Goal: Transaction & Acquisition: Purchase product/service

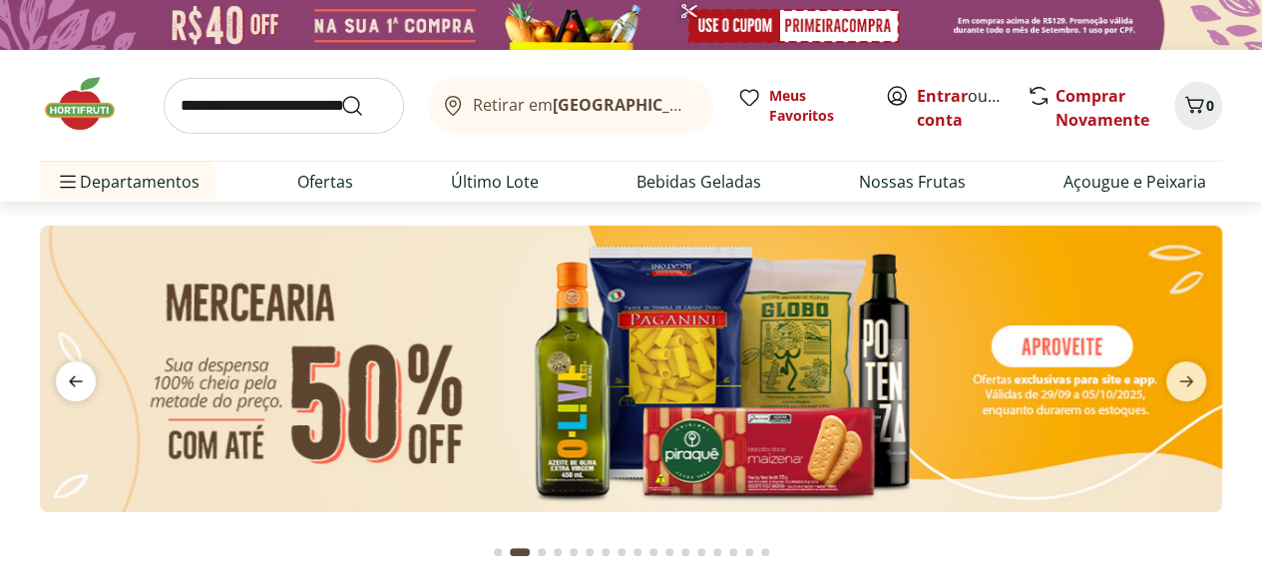
click at [76, 374] on icon "previous" at bounding box center [76, 381] width 24 height 24
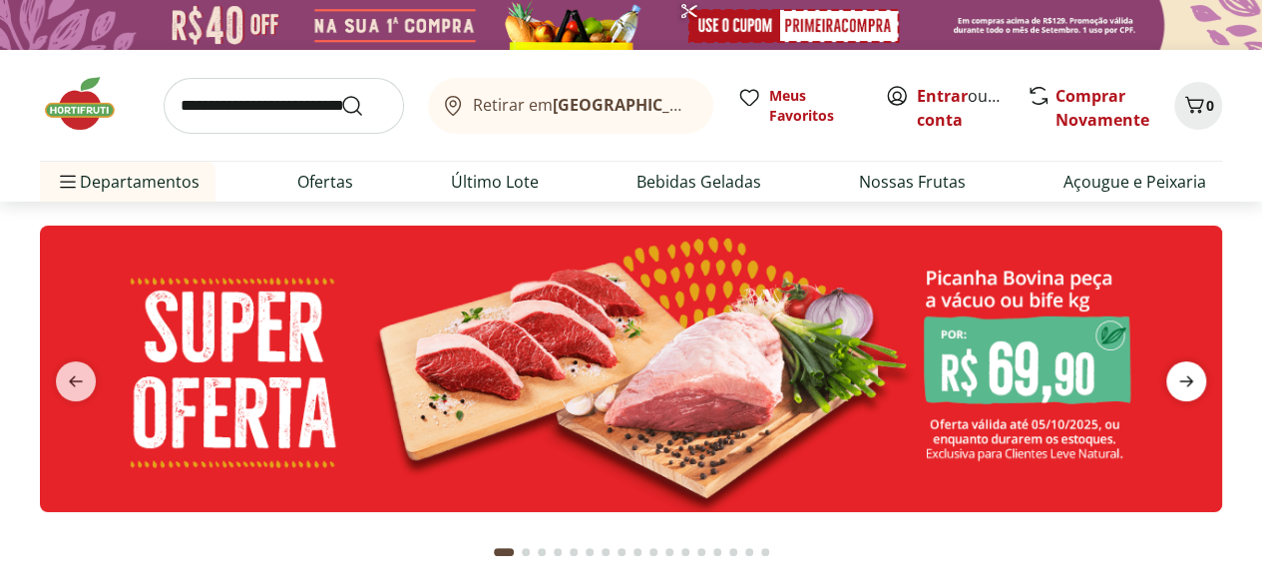
click at [1183, 384] on icon "next" at bounding box center [1186, 381] width 24 height 24
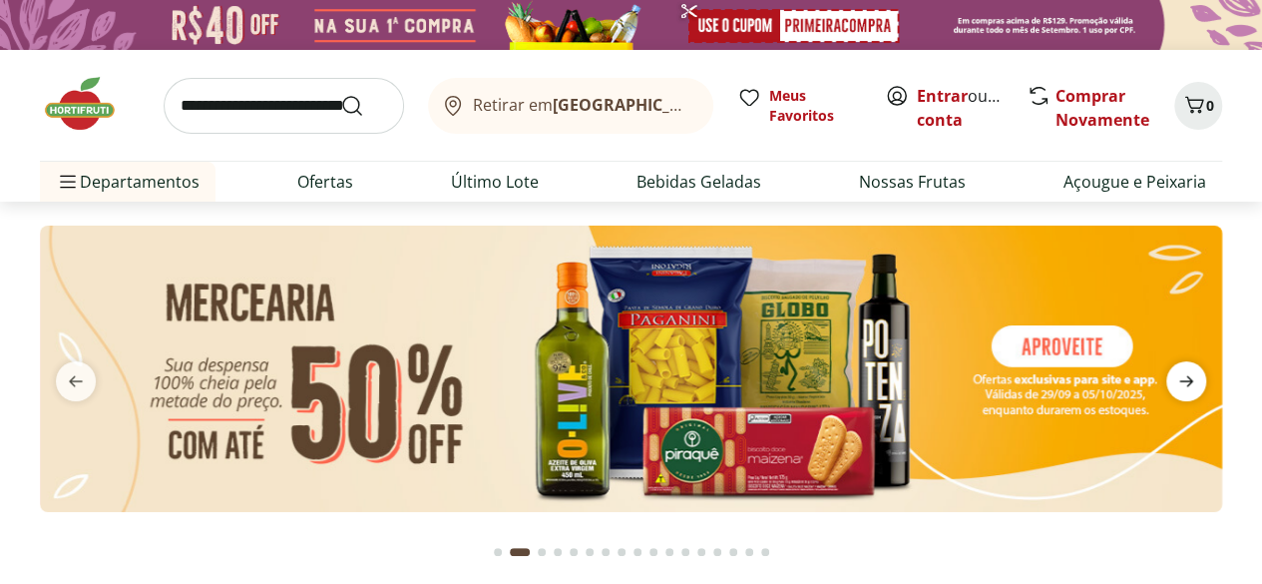
click at [1183, 384] on icon "next" at bounding box center [1186, 381] width 24 height 24
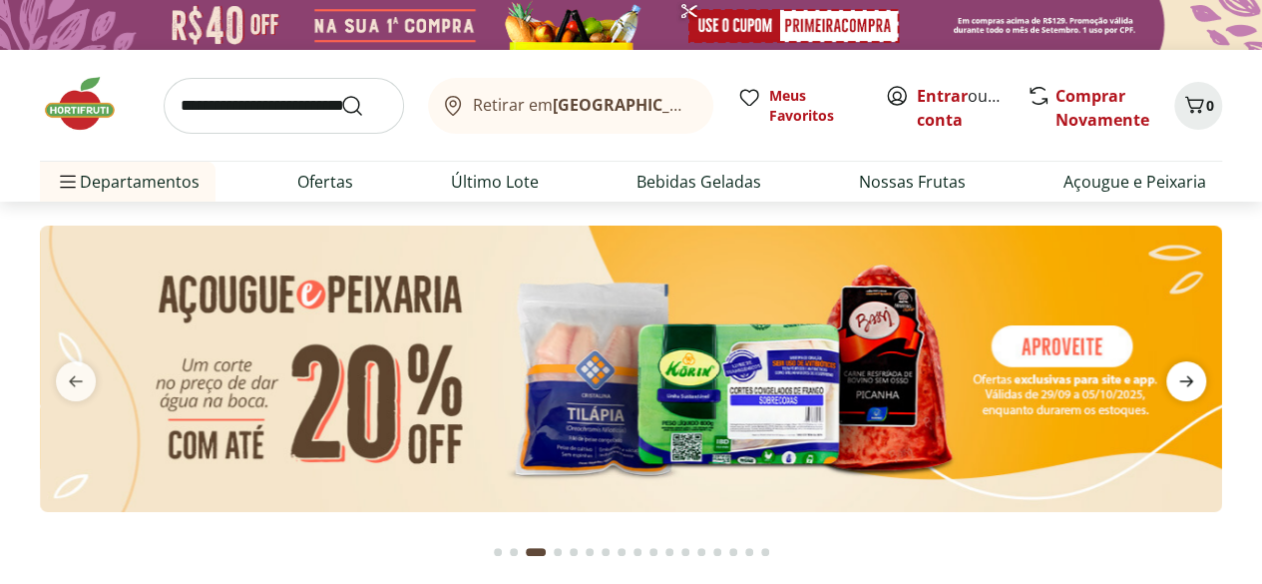
click at [1183, 384] on icon "next" at bounding box center [1186, 381] width 24 height 24
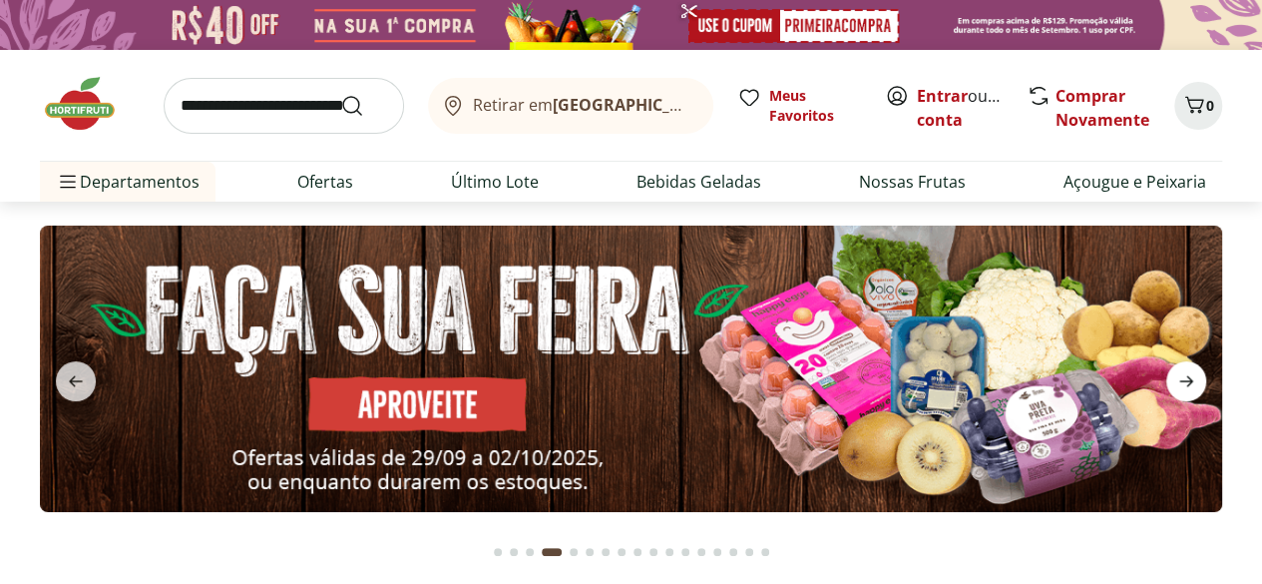
click at [1183, 384] on icon "next" at bounding box center [1186, 381] width 24 height 24
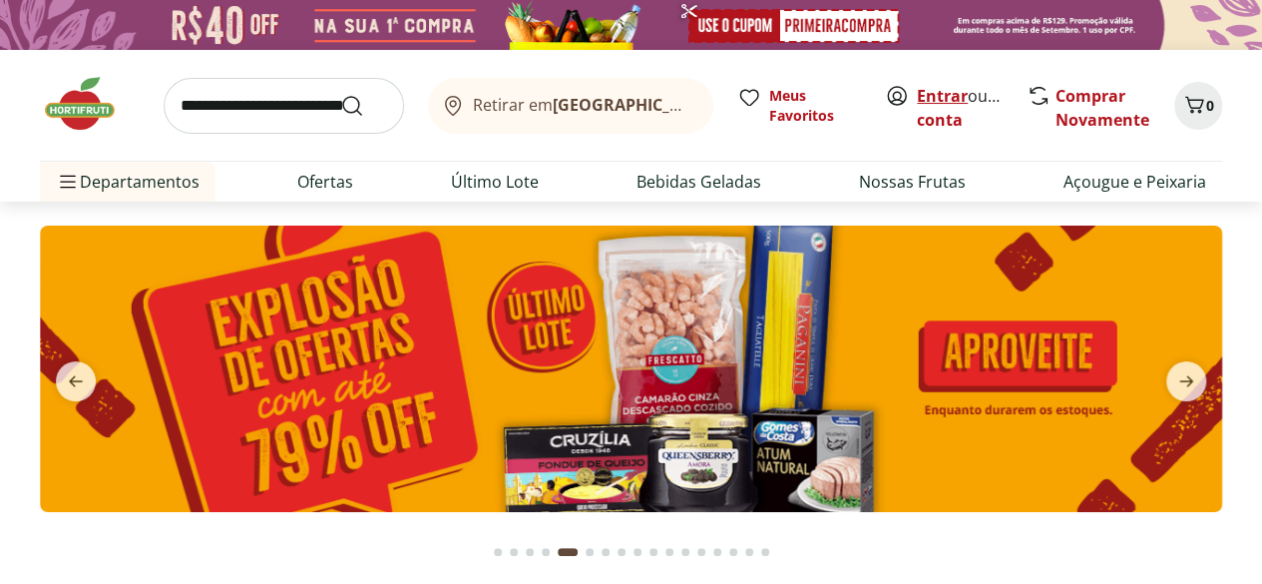
click at [945, 93] on link "Entrar" at bounding box center [942, 96] width 51 height 22
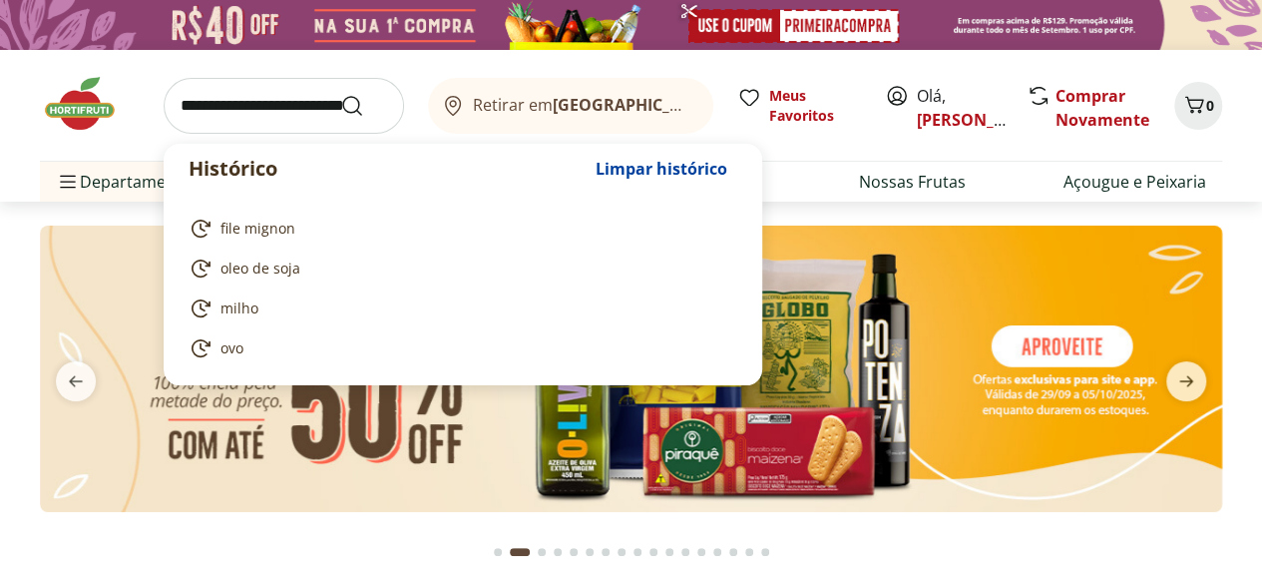
click at [263, 94] on input "search" at bounding box center [284, 106] width 240 height 56
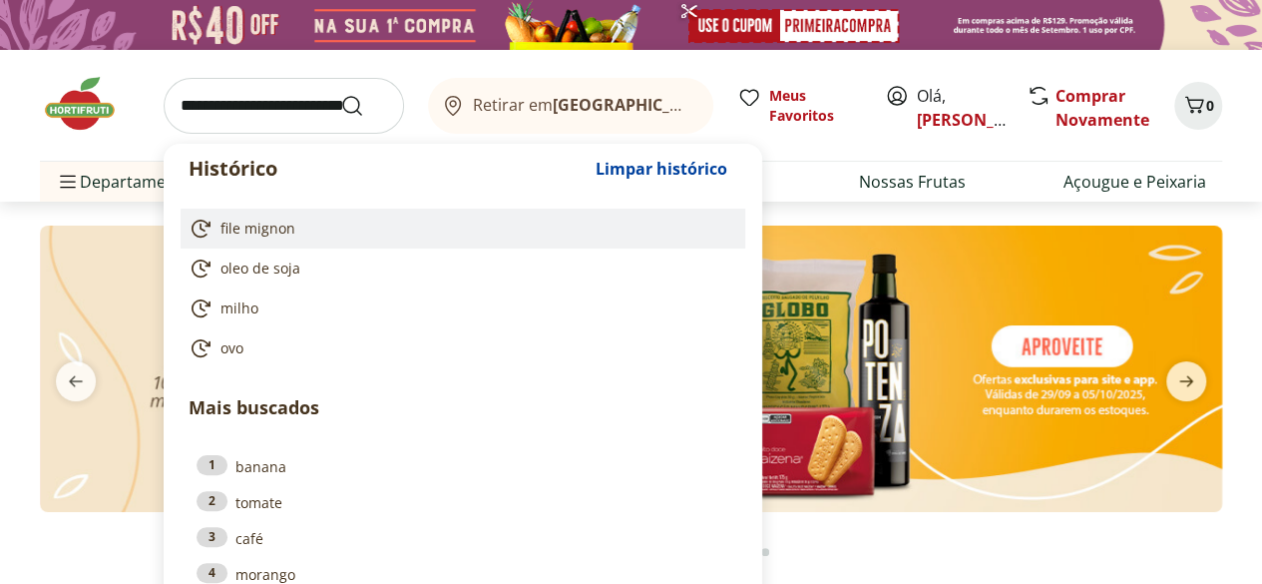
click at [257, 229] on span "file mignon" at bounding box center [258, 229] width 75 height 20
type input "**********"
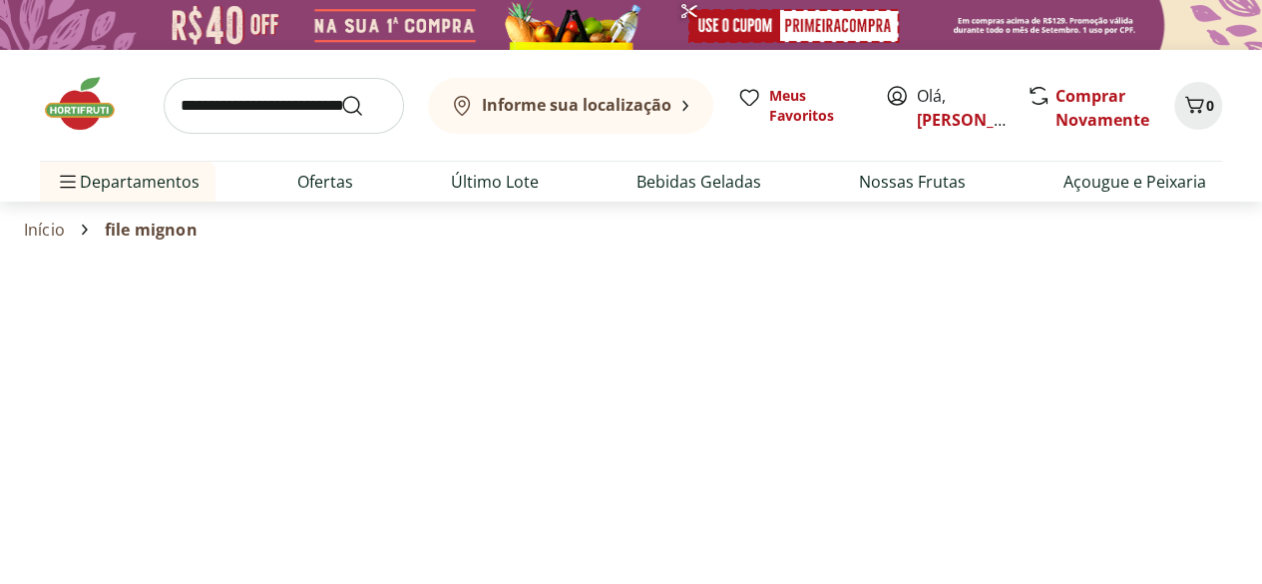
select select "**********"
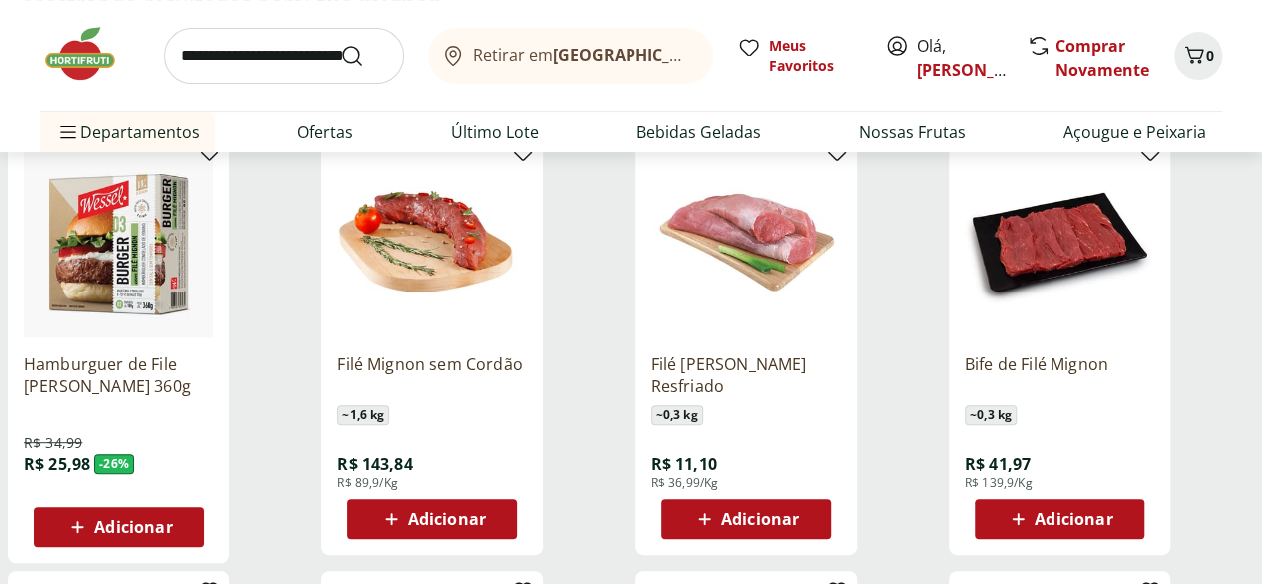
scroll to position [270, 0]
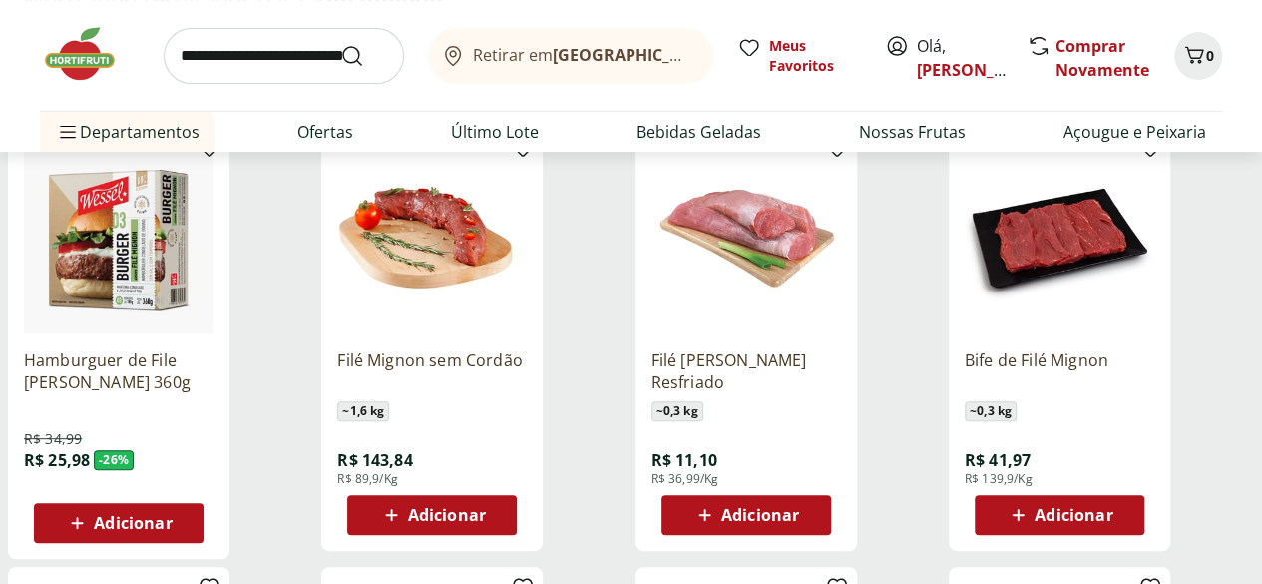
click at [1129, 532] on div "Adicionar" at bounding box center [1060, 515] width 138 height 36
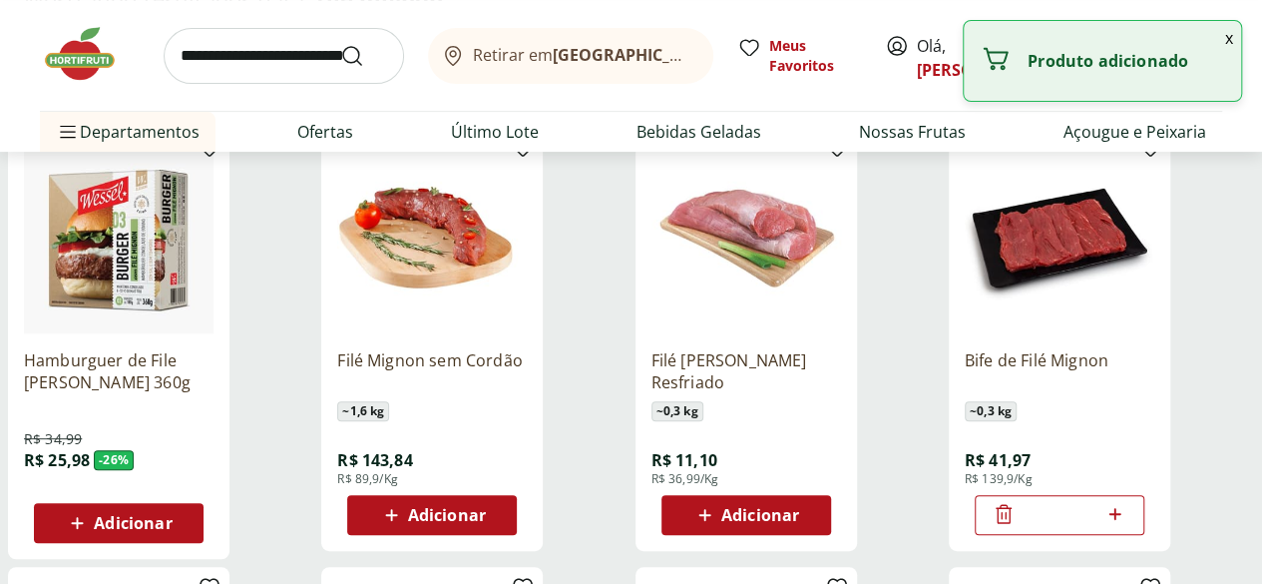
click at [1122, 520] on icon at bounding box center [1116, 514] width 12 height 12
click at [1128, 526] on icon at bounding box center [1115, 514] width 25 height 24
click at [1122, 520] on icon at bounding box center [1116, 514] width 12 height 12
click at [1128, 526] on icon at bounding box center [1115, 514] width 25 height 24
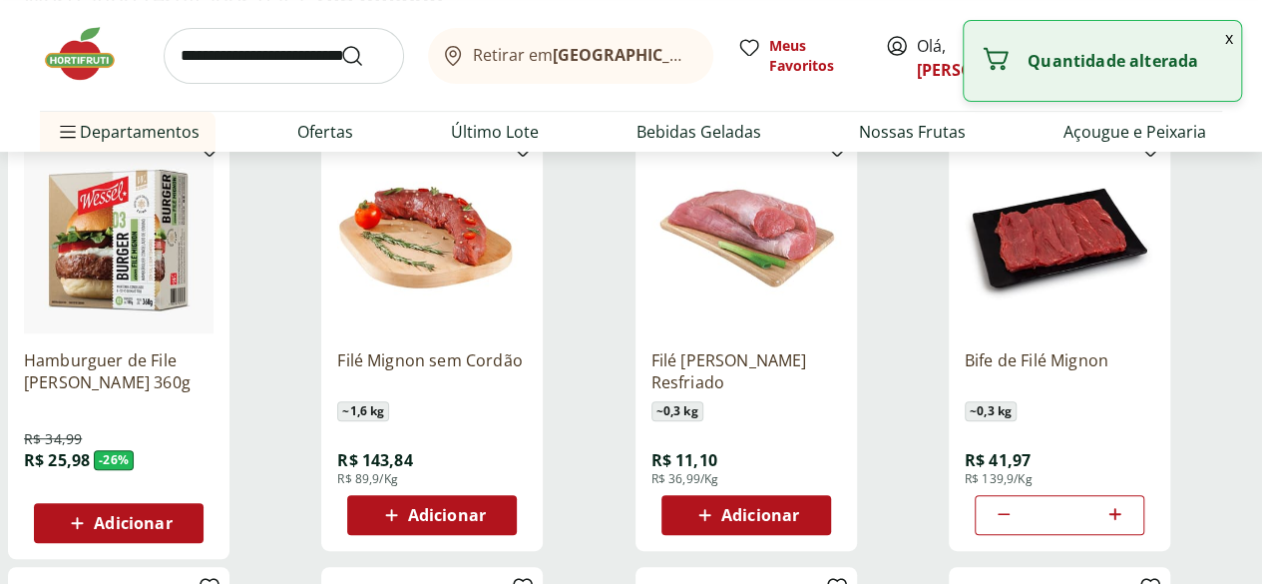
click at [1128, 526] on icon at bounding box center [1115, 514] width 25 height 24
click at [1122, 520] on icon at bounding box center [1116, 514] width 12 height 12
click at [1128, 526] on icon at bounding box center [1115, 514] width 25 height 24
click at [1128, 525] on icon at bounding box center [1115, 514] width 25 height 24
type input "**"
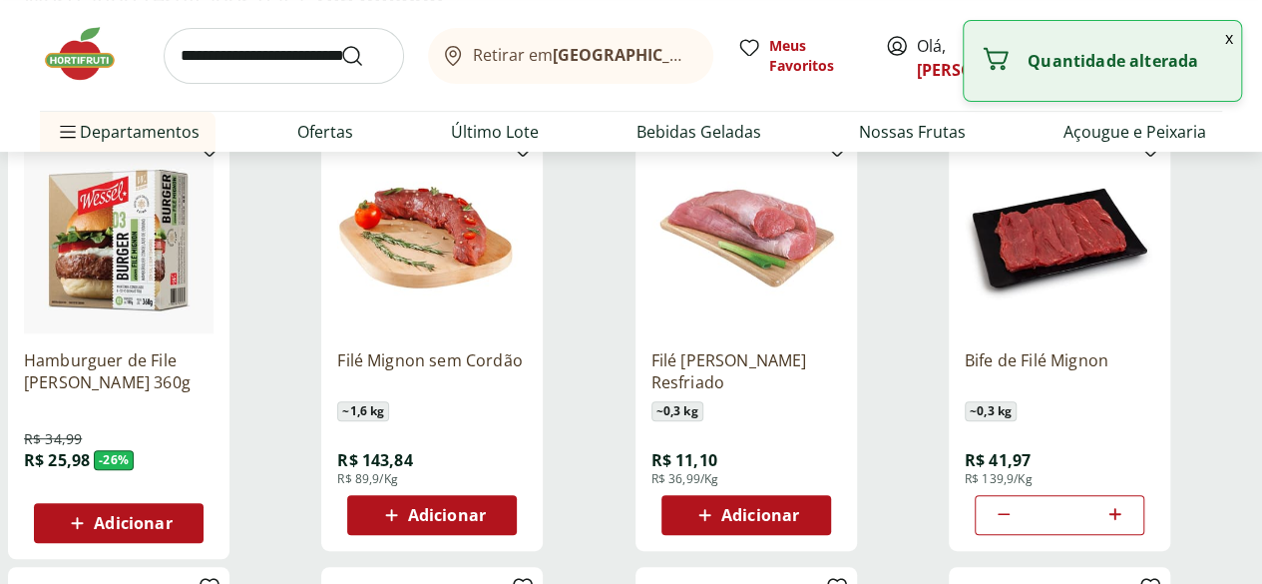
click at [1232, 37] on button "x" at bounding box center [1229, 38] width 24 height 34
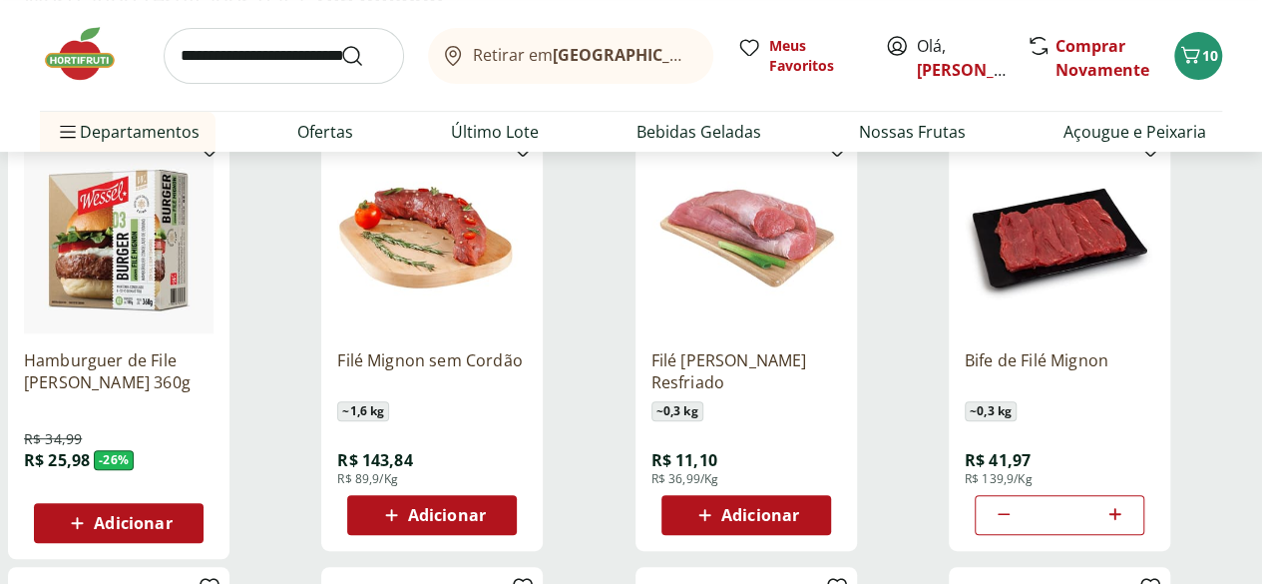
click at [1203, 60] on span "10" at bounding box center [1210, 55] width 16 height 19
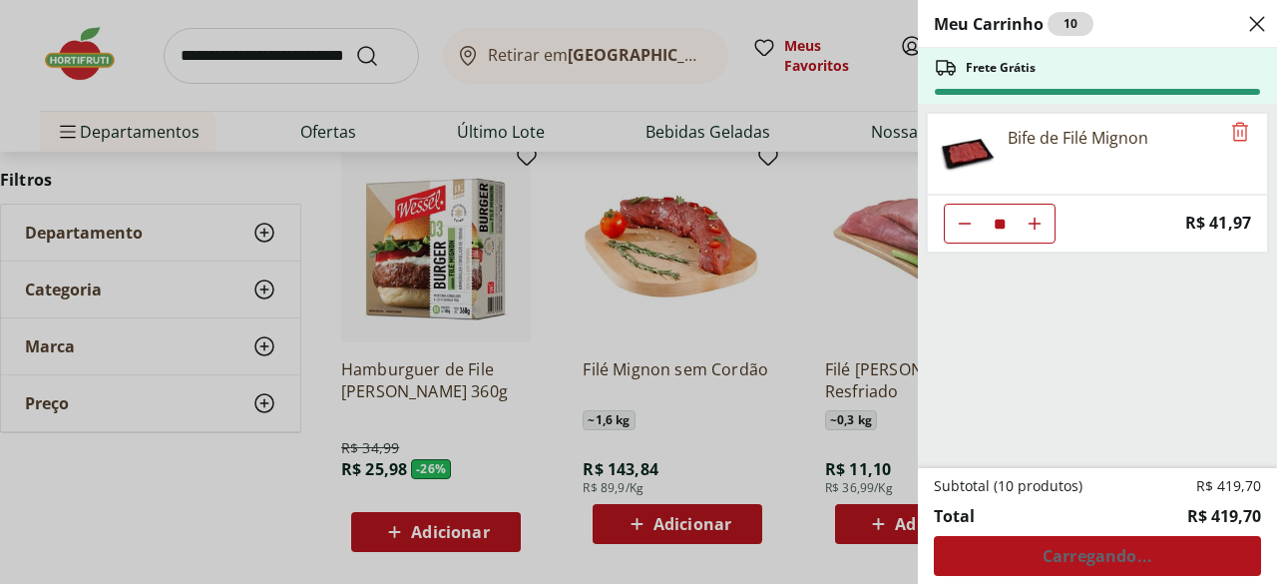
click at [1048, 559] on div "Subtotal (10 produtos) R$ 419,70 Total R$ 419,70 Carregando..." at bounding box center [1097, 526] width 327 height 100
click at [1095, 561] on div "Subtotal (10 produtos) R$ 419,70 Total R$ 419,70 Carregando..." at bounding box center [1097, 526] width 327 height 100
click at [1115, 558] on div "Subtotal (10 produtos) R$ 419,70 Total R$ 419,70 Carregando..." at bounding box center [1097, 526] width 327 height 100
click at [1252, 21] on icon "Close" at bounding box center [1257, 24] width 24 height 24
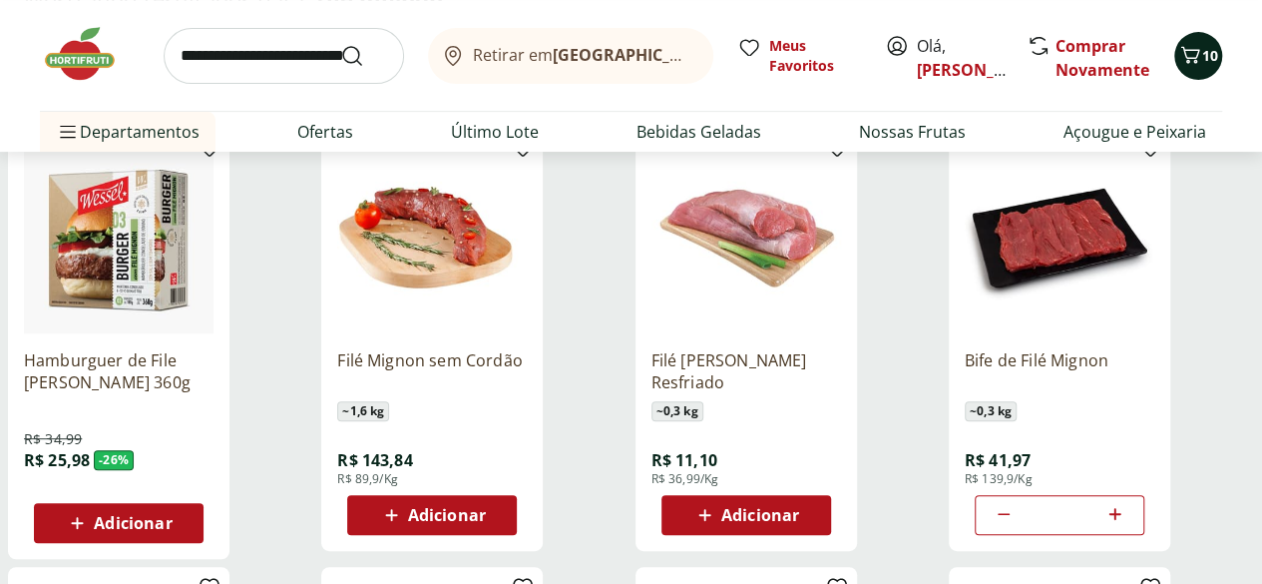
click at [1190, 56] on icon "Carrinho" at bounding box center [1190, 55] width 24 height 24
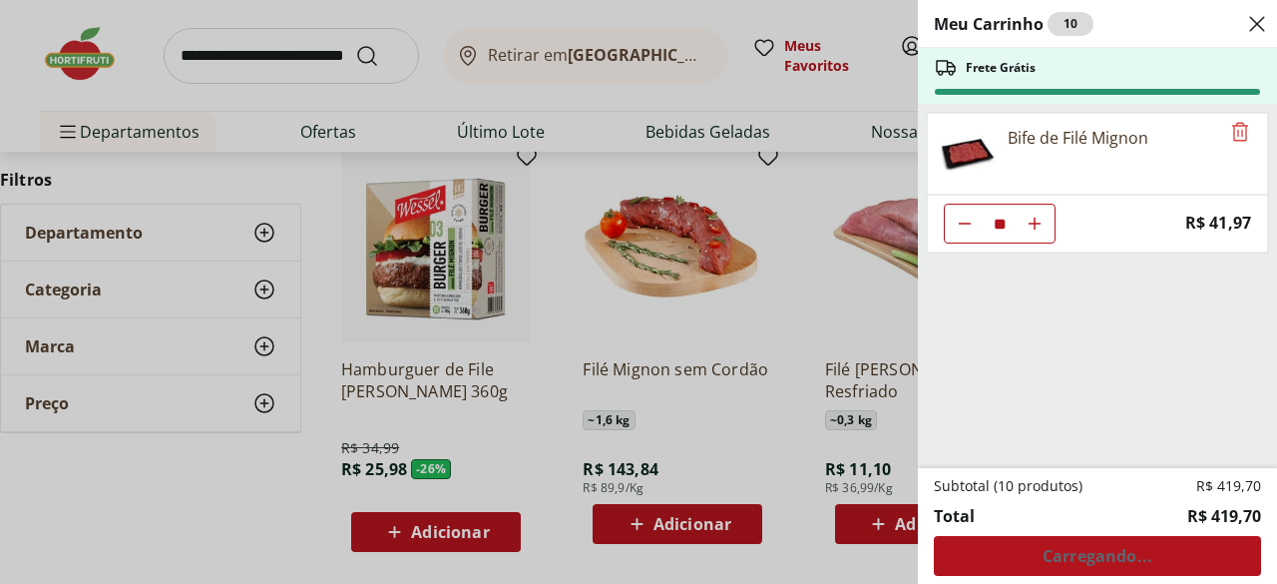
click at [1094, 561] on div "Subtotal (10 produtos) R$ 419,70 Total R$ 419,70 Carregando..." at bounding box center [1097, 526] width 327 height 100
click at [1256, 20] on icon "Close" at bounding box center [1257, 24] width 24 height 24
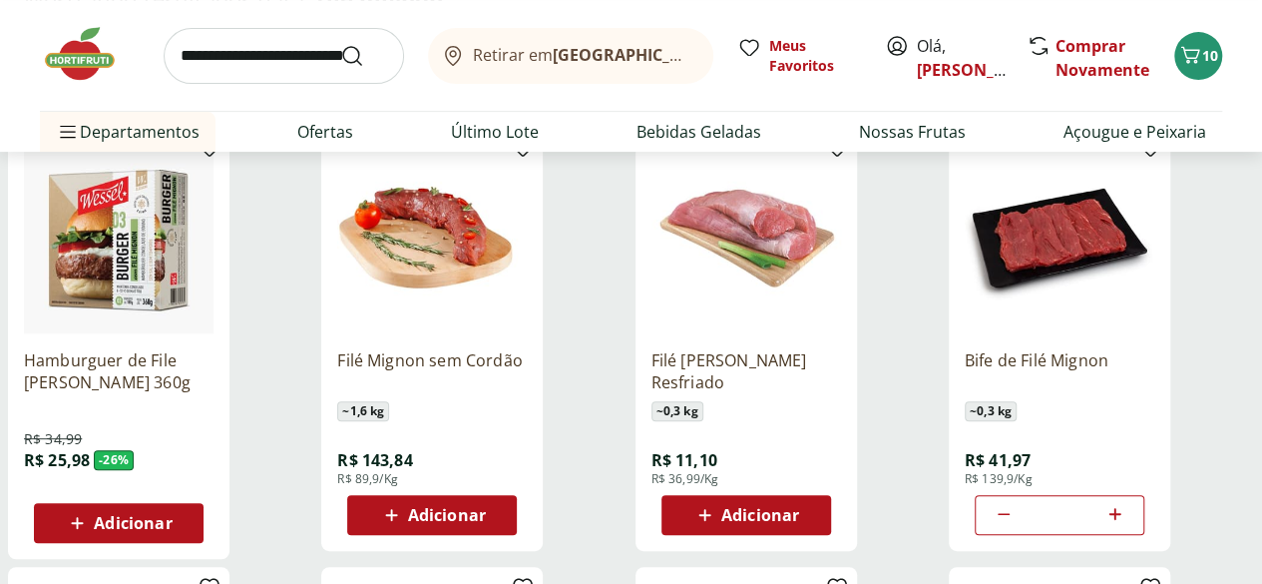
click at [215, 61] on input "search" at bounding box center [284, 56] width 240 height 56
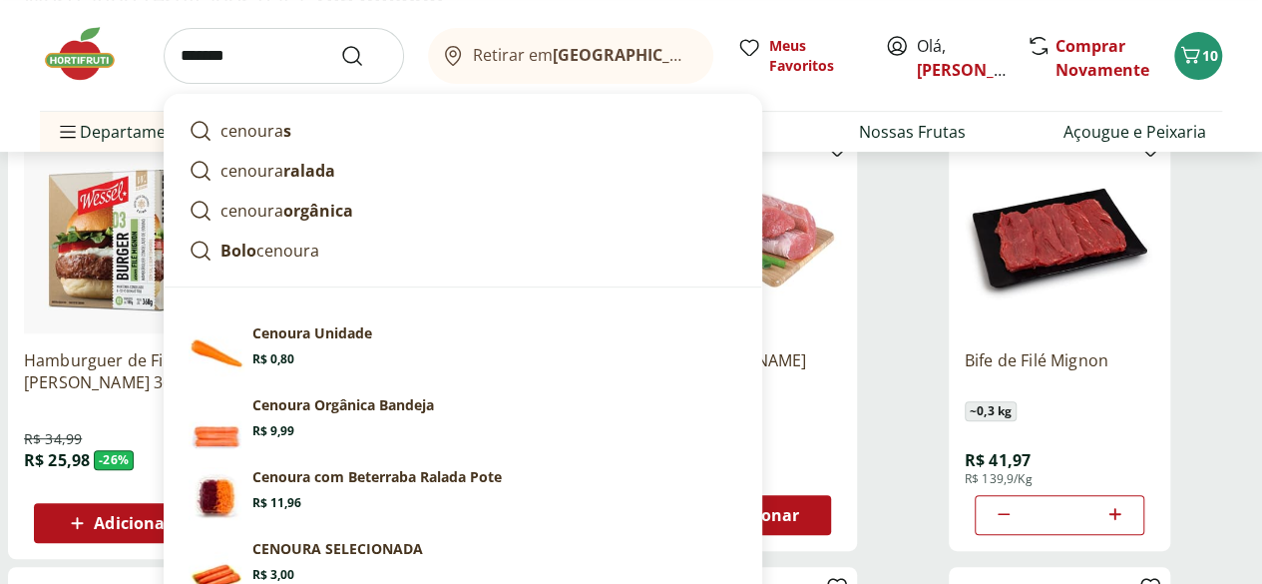
type input "*******"
click at [340, 44] on button "Submit Search" at bounding box center [364, 56] width 48 height 24
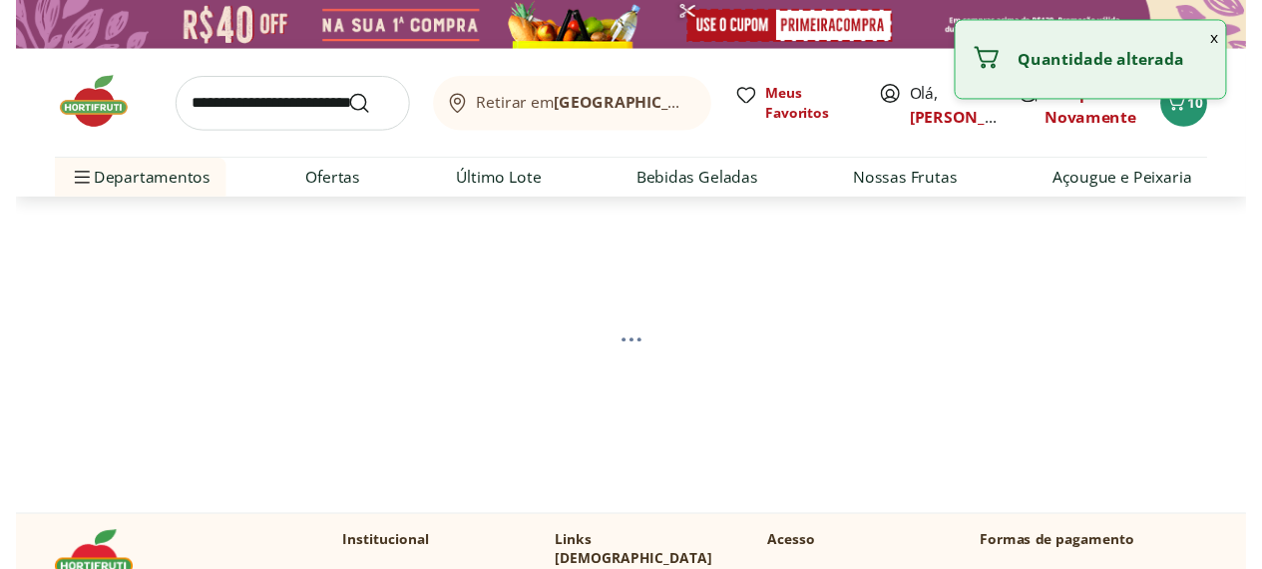
scroll to position [100, 0]
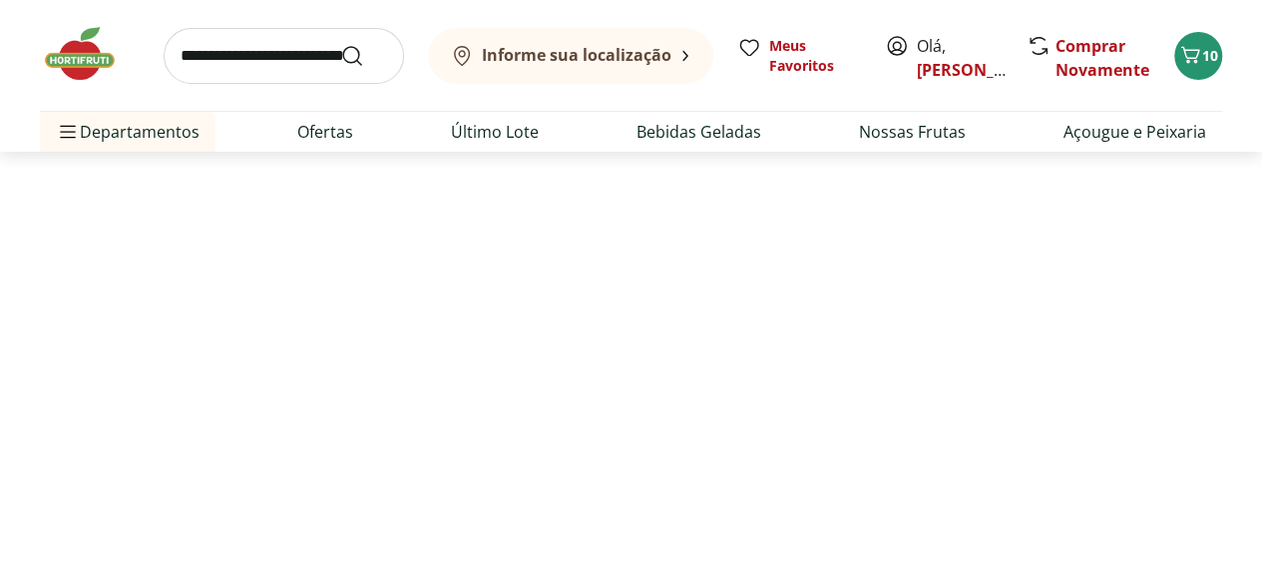
select select "**********"
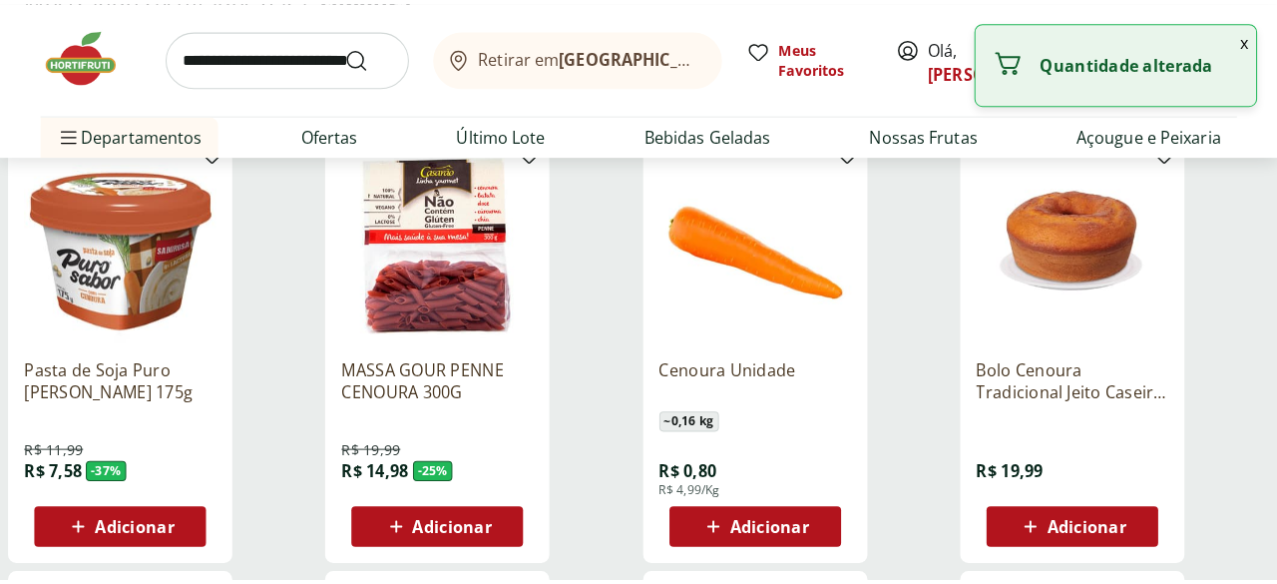
scroll to position [328, 0]
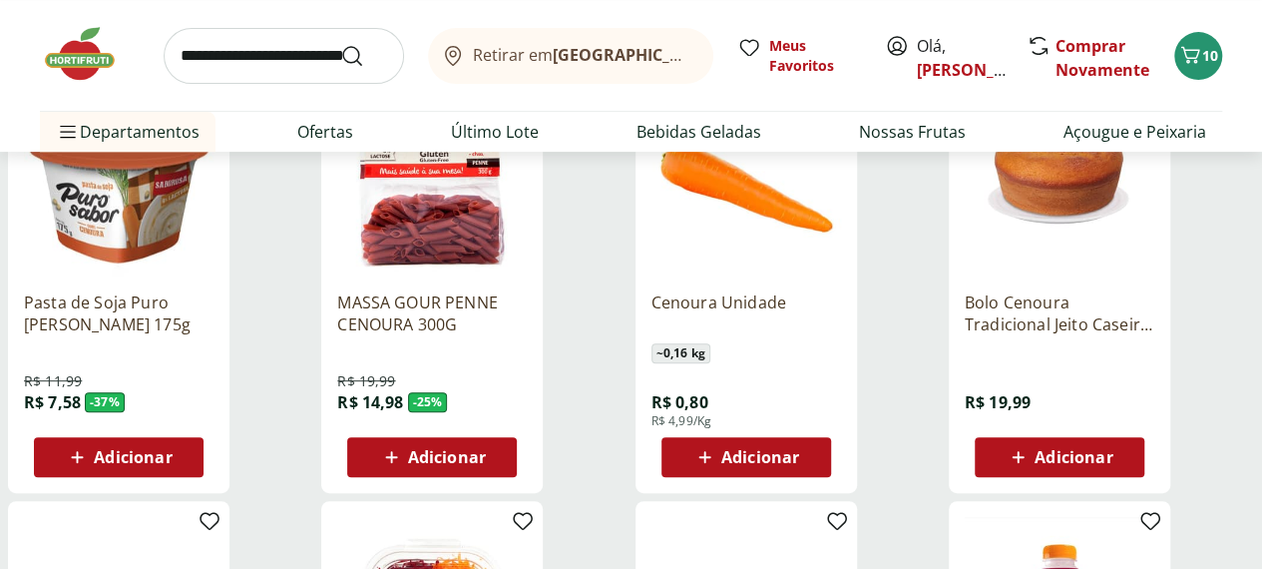
click at [831, 463] on button "Adicionar" at bounding box center [747, 457] width 170 height 40
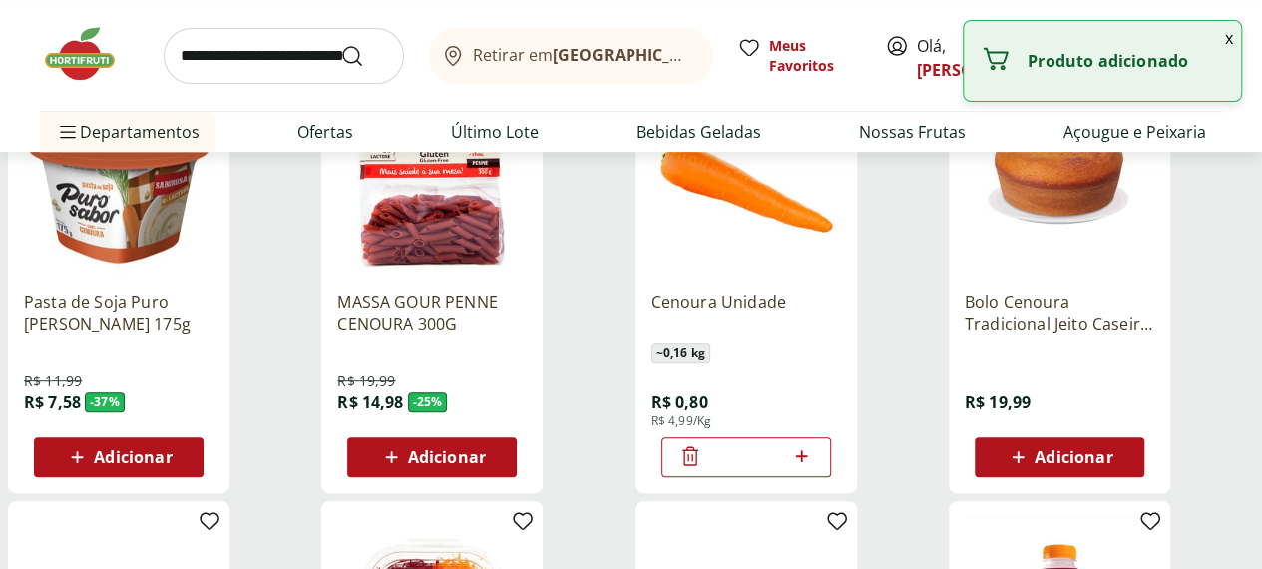
click at [814, 468] on icon at bounding box center [801, 456] width 25 height 24
click at [808, 462] on icon at bounding box center [802, 456] width 12 height 12
click at [814, 468] on icon at bounding box center [801, 456] width 25 height 24
click at [808, 462] on icon at bounding box center [802, 456] width 12 height 12
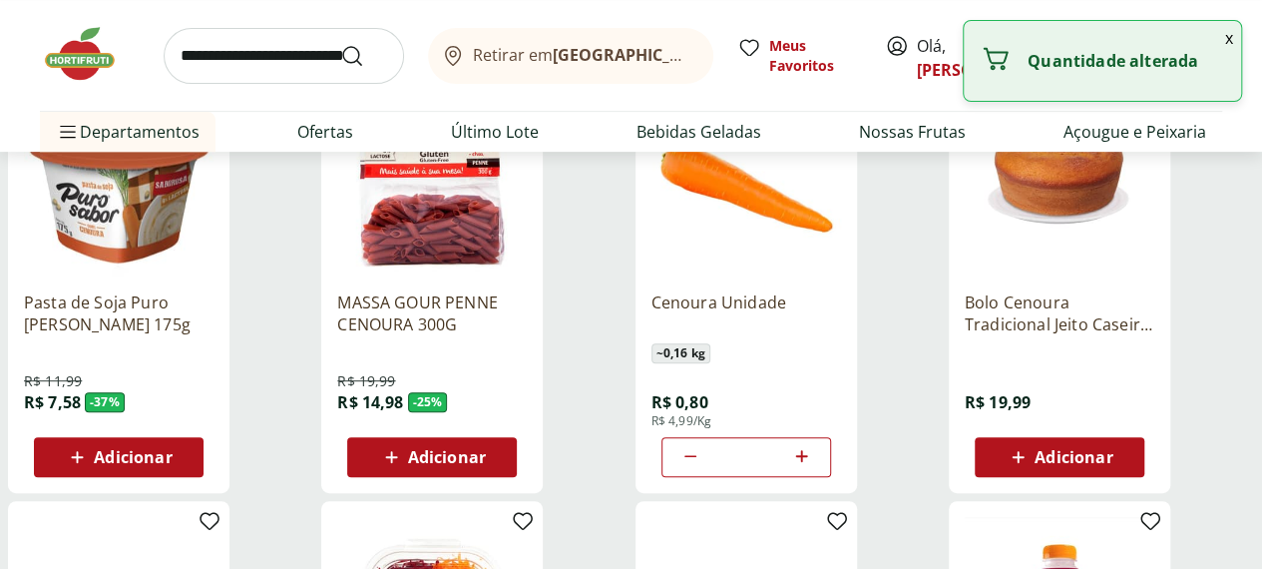
type input "*"
click at [1227, 34] on button "x" at bounding box center [1229, 38] width 24 height 34
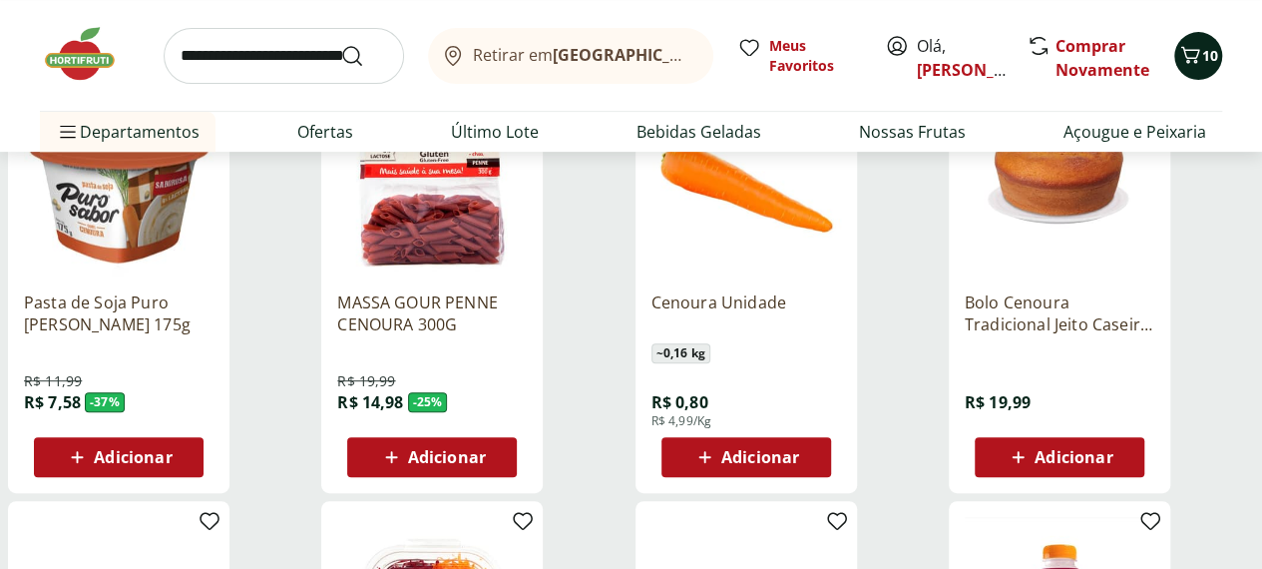
click at [1202, 56] on span "10" at bounding box center [1210, 55] width 16 height 19
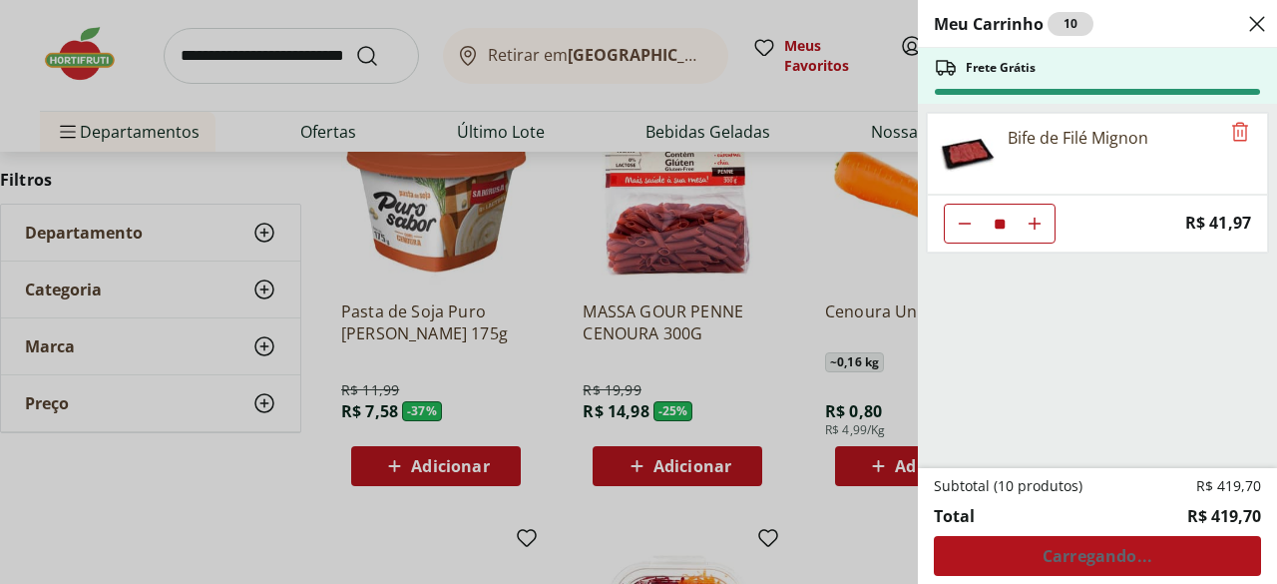
click at [1087, 553] on div "Subtotal (10 produtos) R$ 419,70 Total R$ 419,70 Carregando..." at bounding box center [1097, 526] width 327 height 100
click at [1083, 548] on div "Subtotal (10 produtos) R$ 419,70 Total R$ 419,70 Carregando..." at bounding box center [1097, 526] width 327 height 100
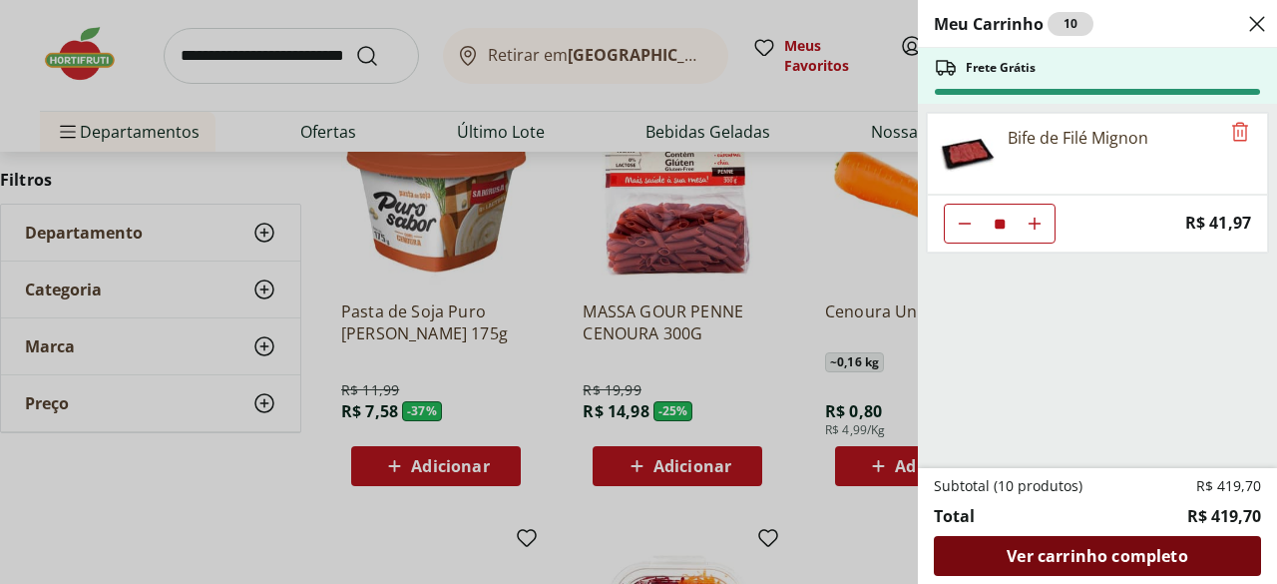
click at [1125, 542] on div "Ver carrinho completo" at bounding box center [1097, 556] width 327 height 40
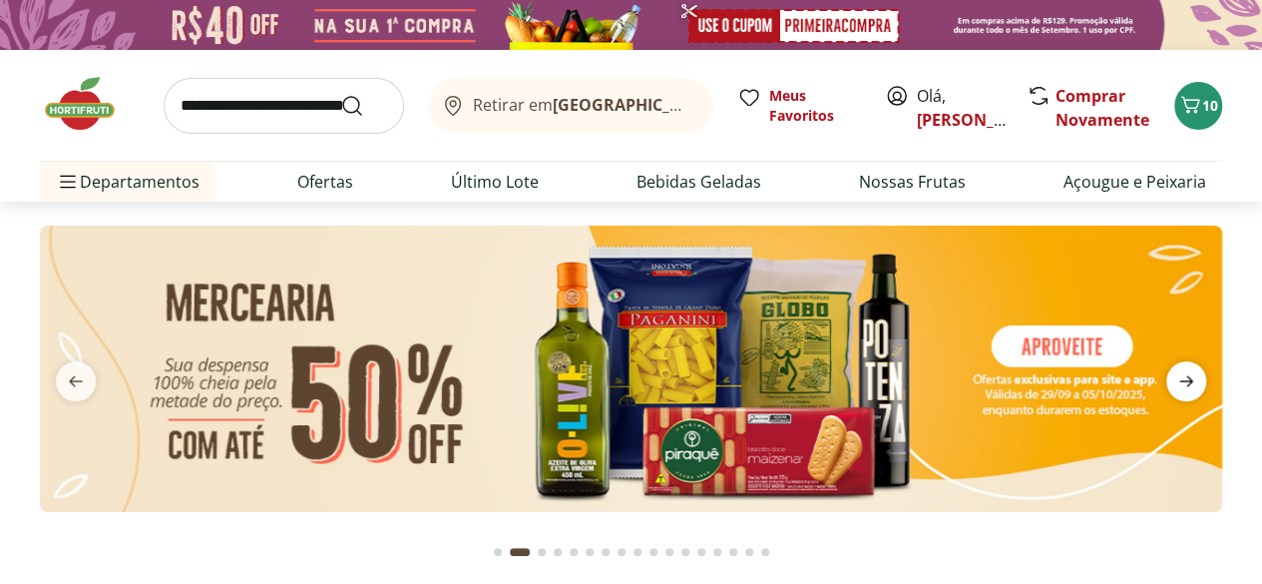
click at [1191, 374] on icon "next" at bounding box center [1186, 381] width 24 height 24
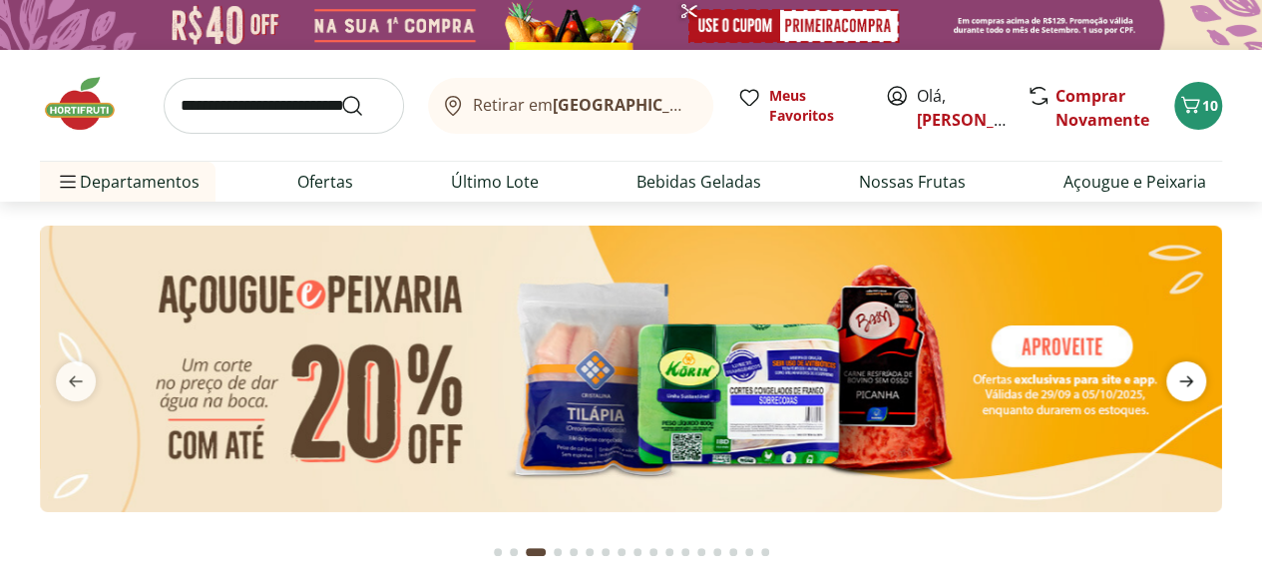
click at [1191, 374] on icon "next" at bounding box center [1186, 381] width 24 height 24
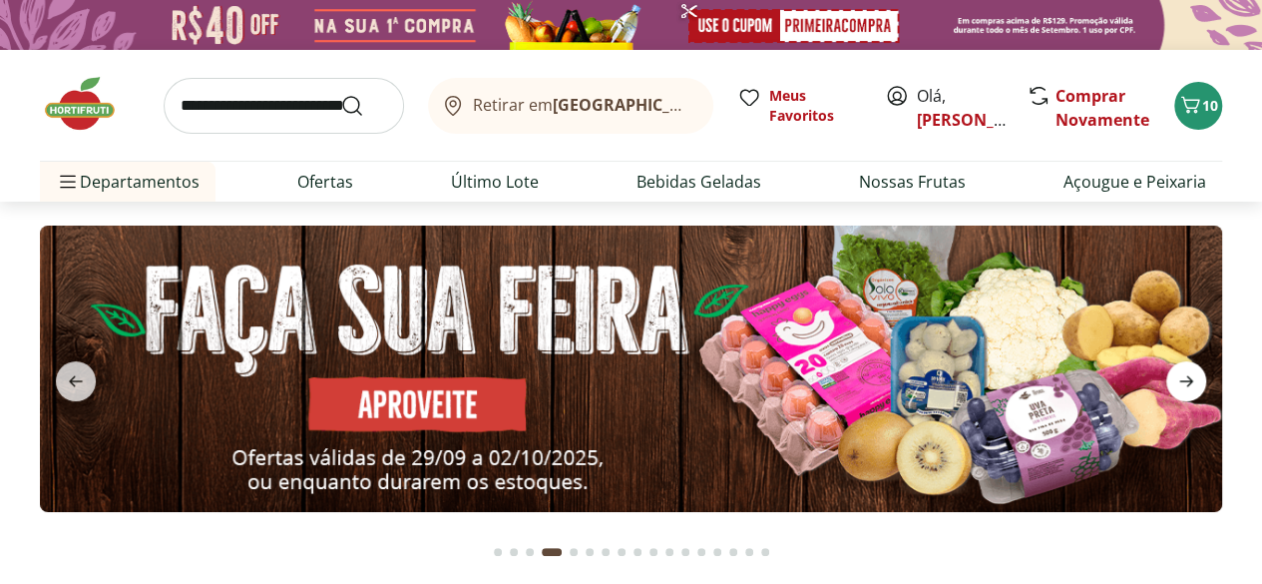
click at [1191, 374] on icon "next" at bounding box center [1186, 381] width 24 height 24
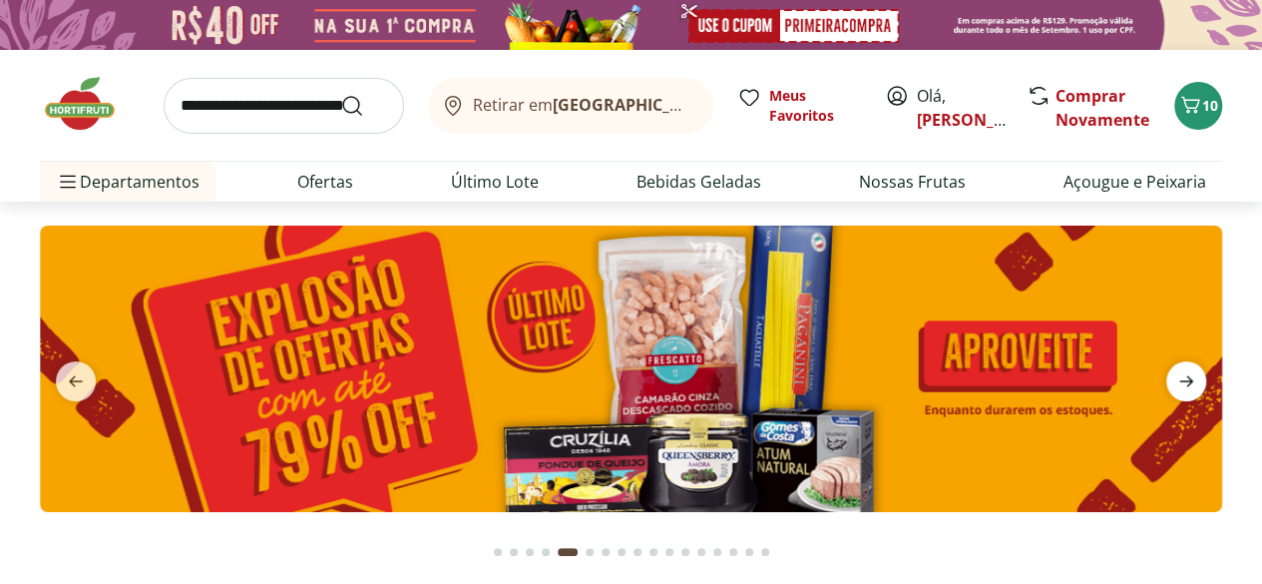
click at [1191, 374] on icon "next" at bounding box center [1186, 381] width 24 height 24
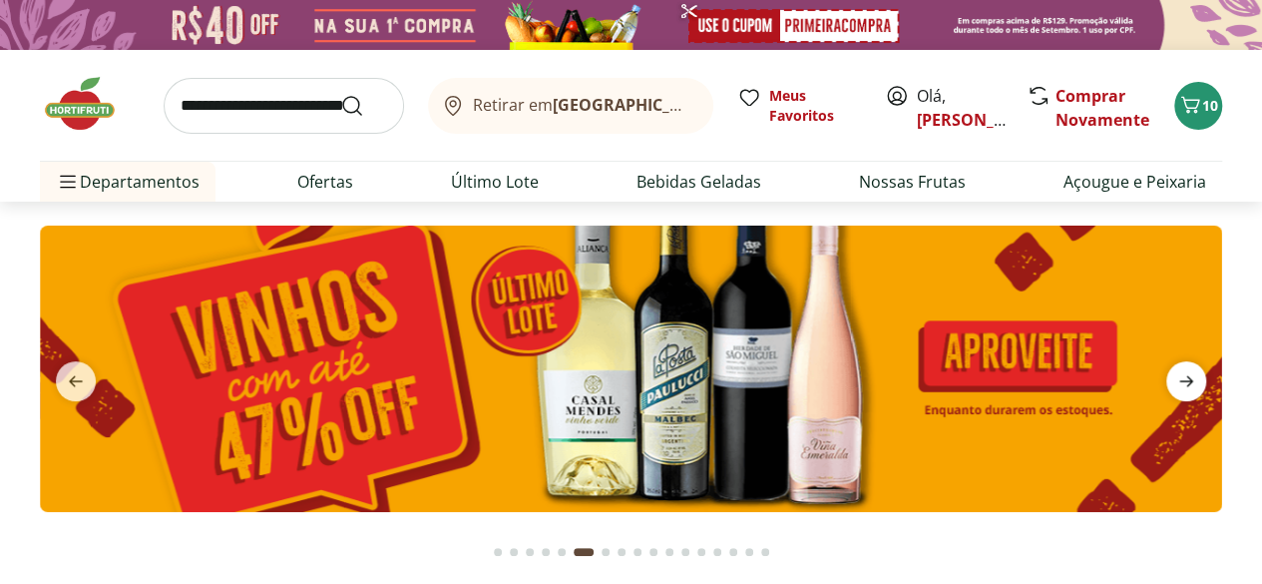
click at [1191, 374] on icon "next" at bounding box center [1186, 381] width 24 height 24
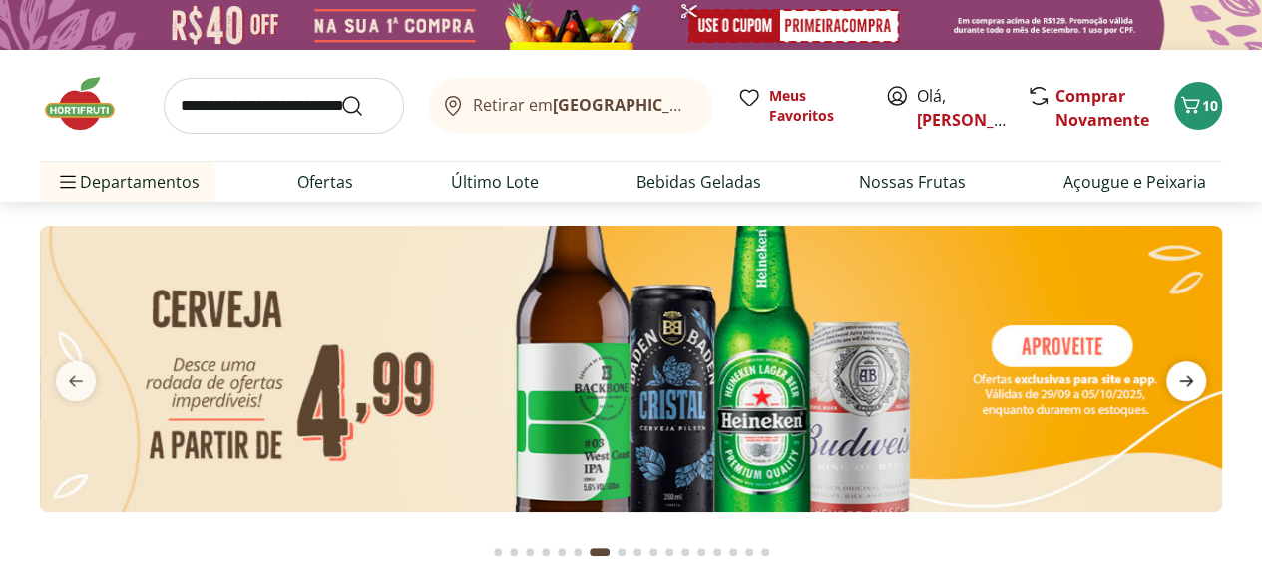
click at [1191, 374] on icon "next" at bounding box center [1186, 381] width 24 height 24
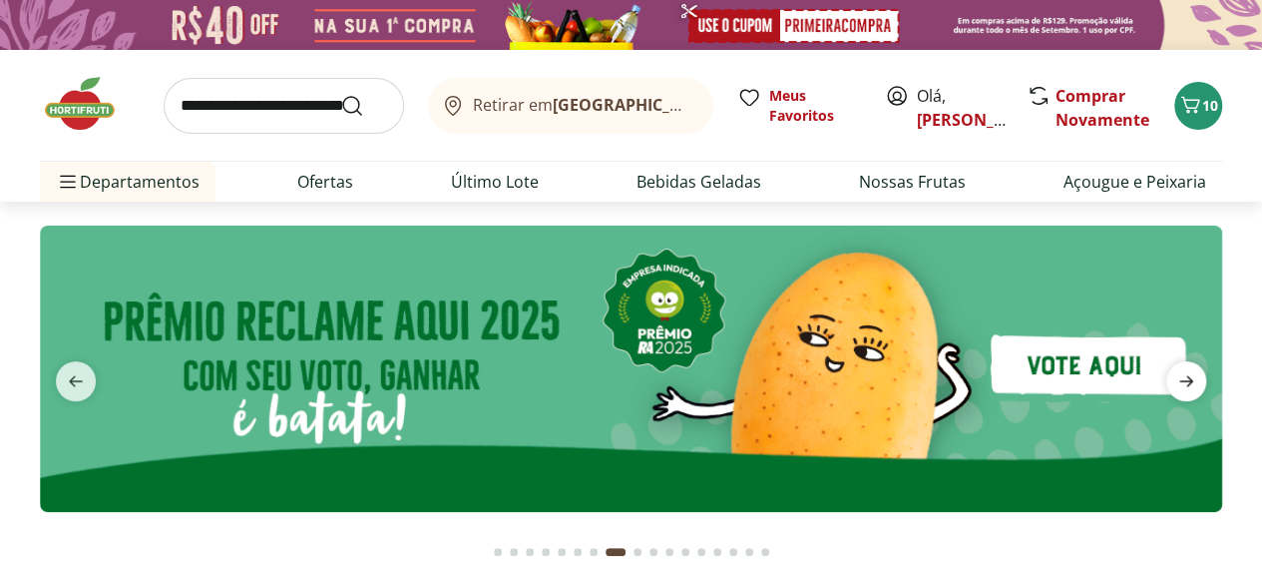
click at [1191, 374] on icon "next" at bounding box center [1186, 381] width 24 height 24
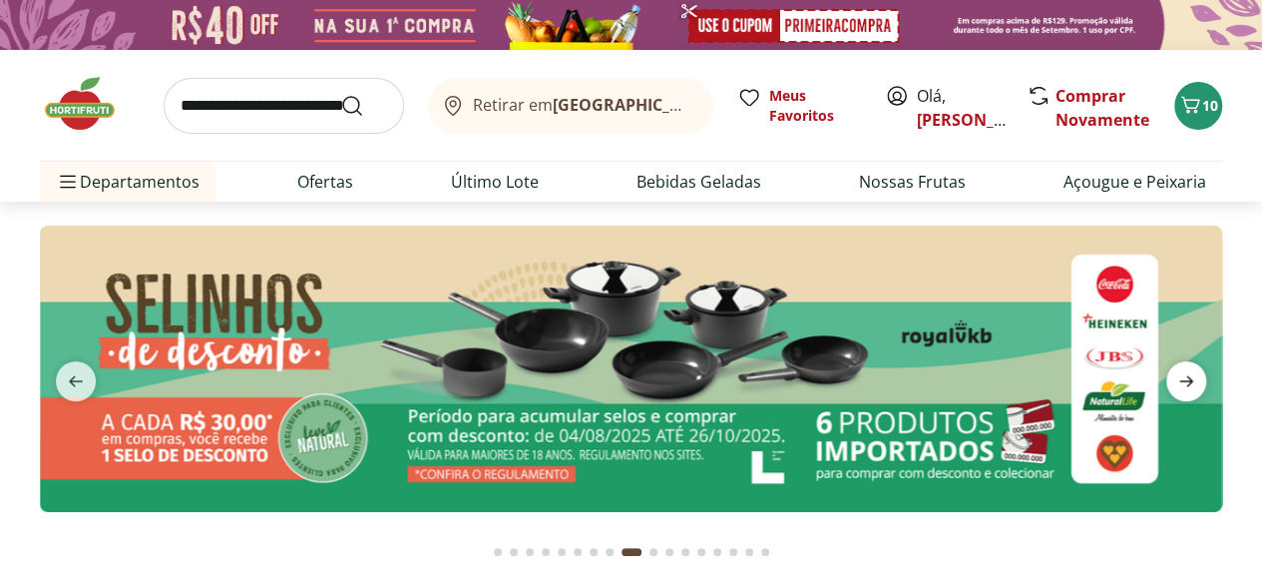
click at [1191, 374] on icon "next" at bounding box center [1186, 381] width 24 height 24
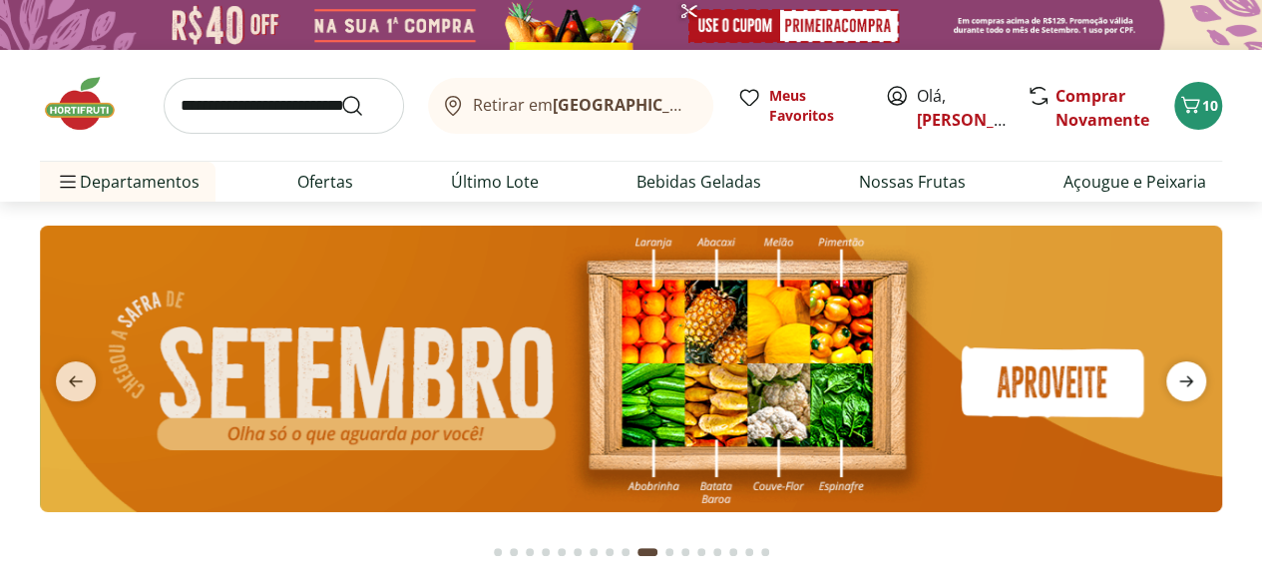
click at [1191, 374] on icon "next" at bounding box center [1186, 381] width 24 height 24
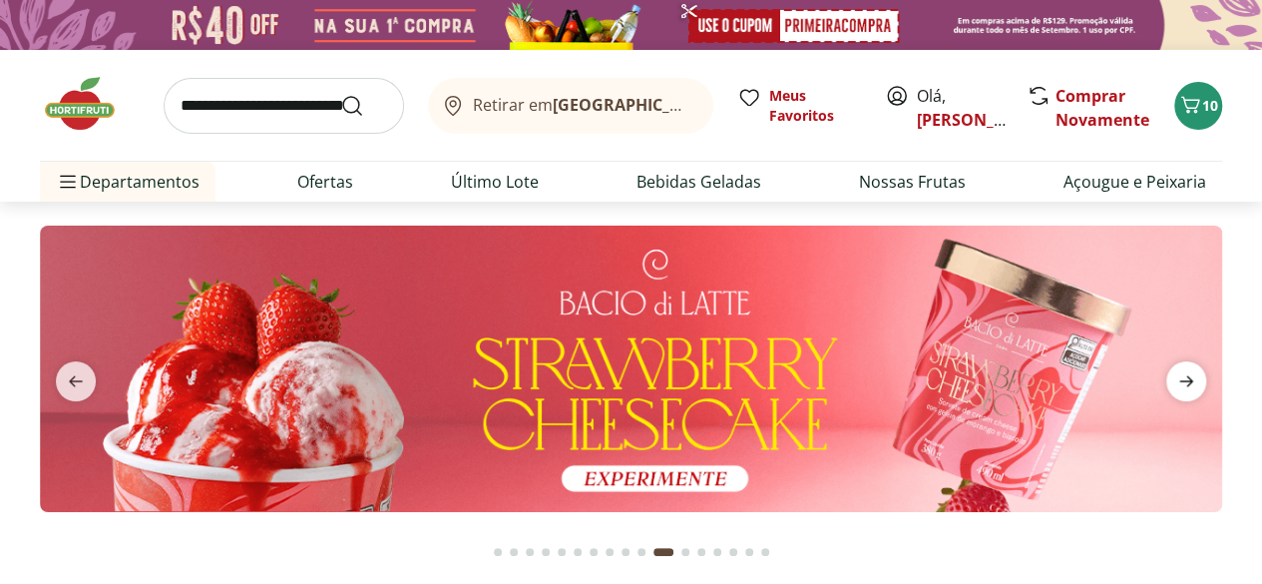
click at [1191, 374] on icon "next" at bounding box center [1186, 381] width 24 height 24
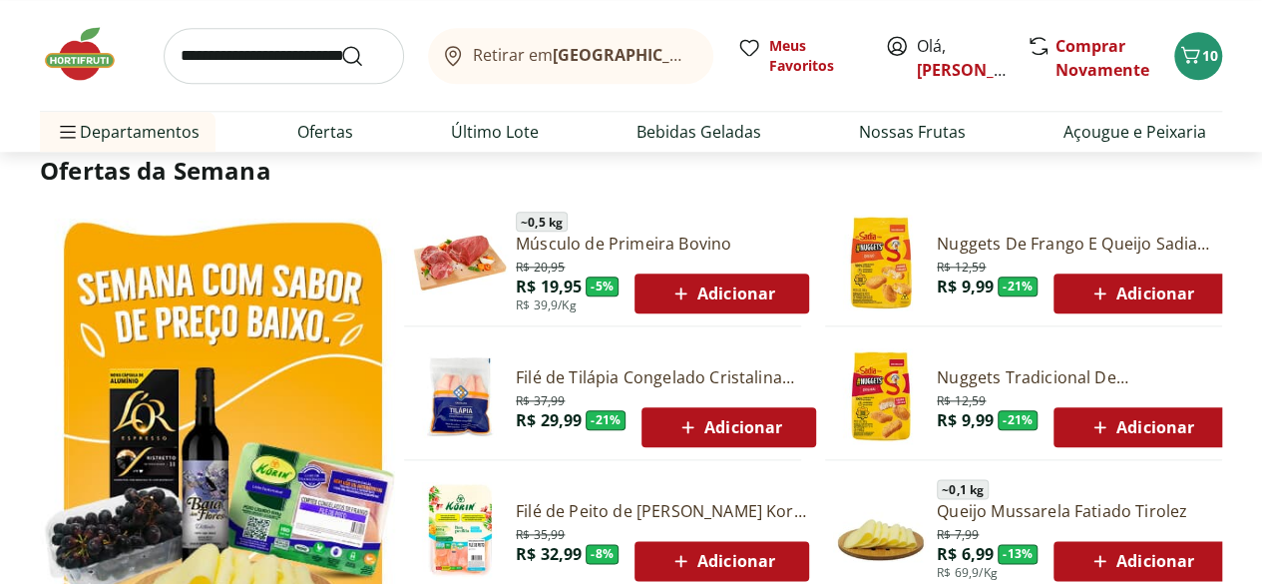
scroll to position [971, 0]
